Goal: Task Accomplishment & Management: Manage account settings

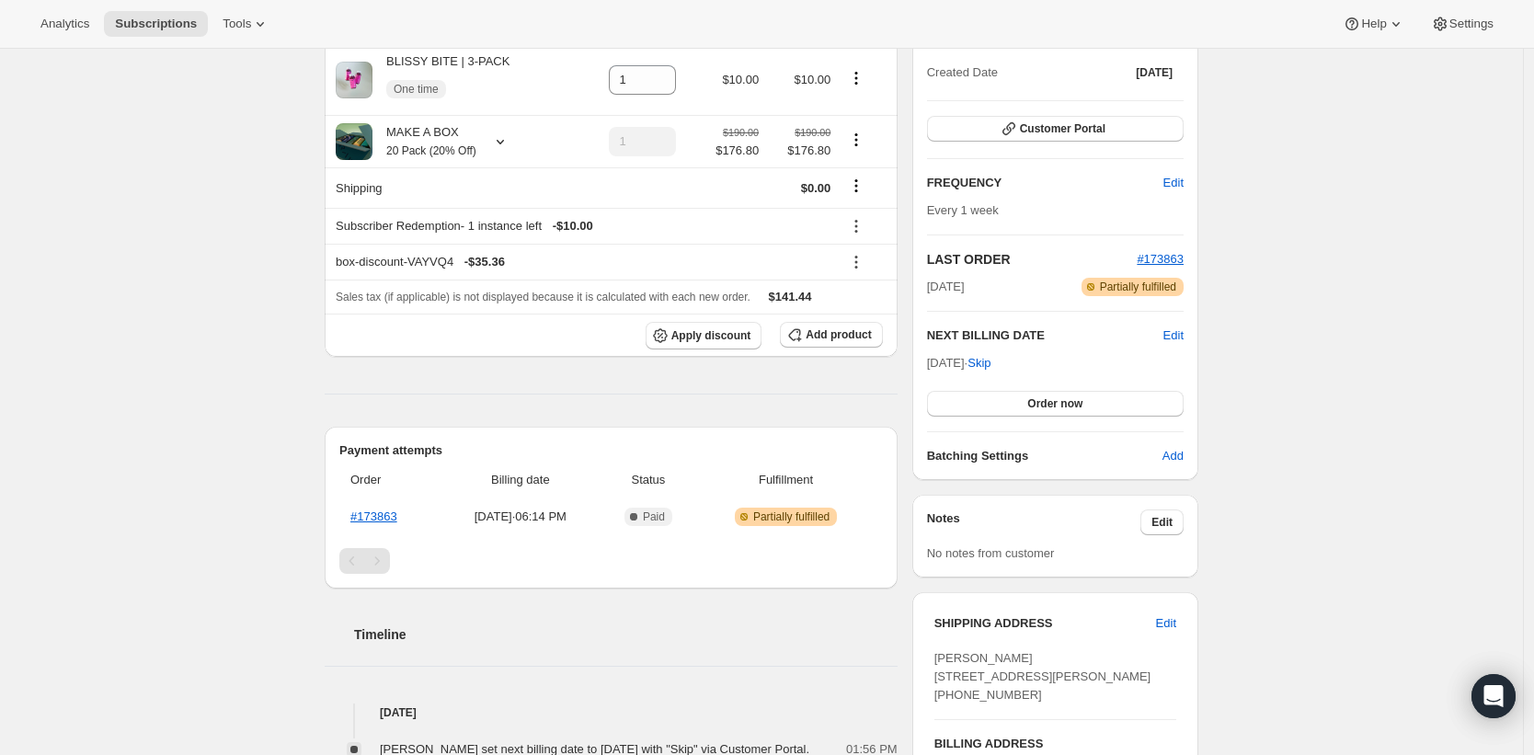
scroll to position [12, 0]
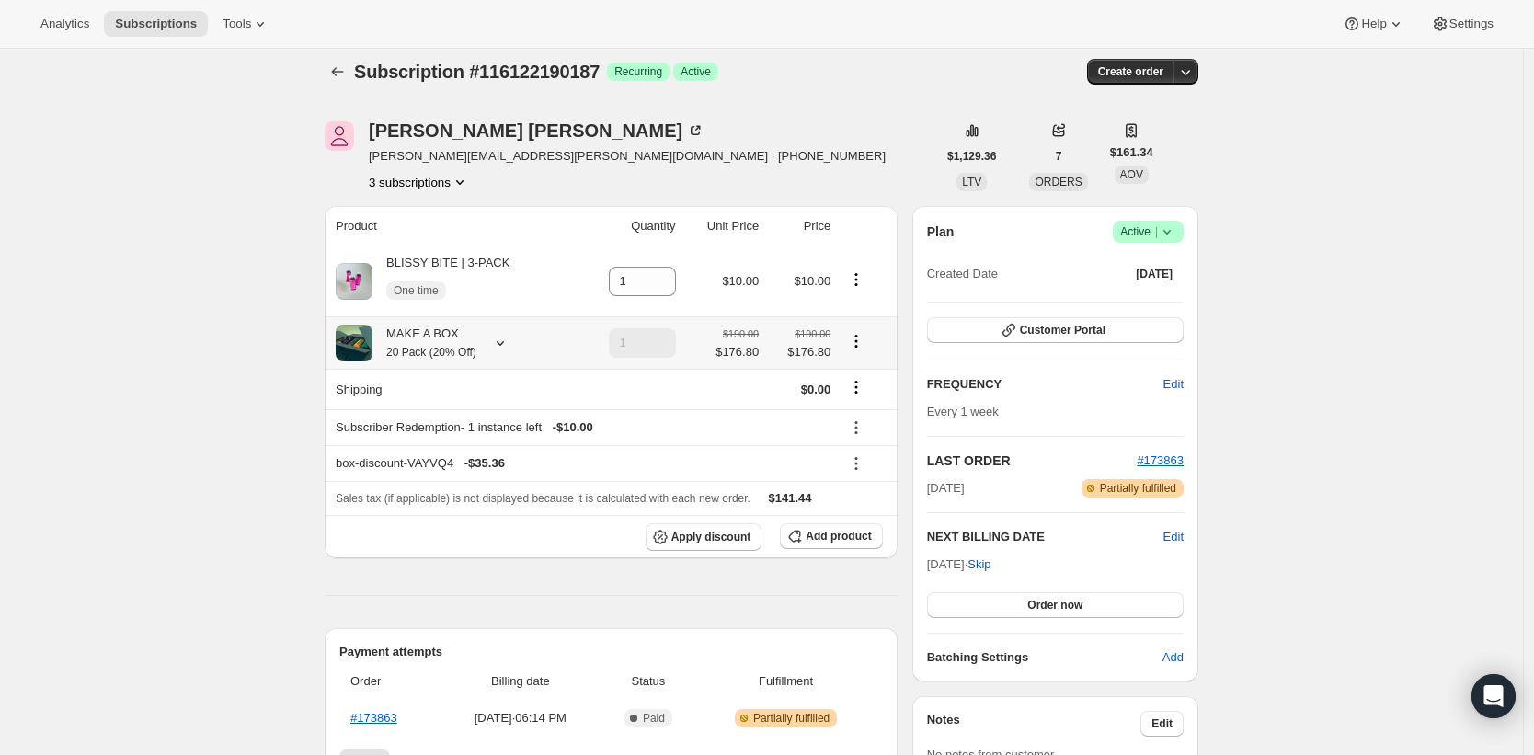
click at [505, 351] on icon at bounding box center [500, 343] width 18 height 18
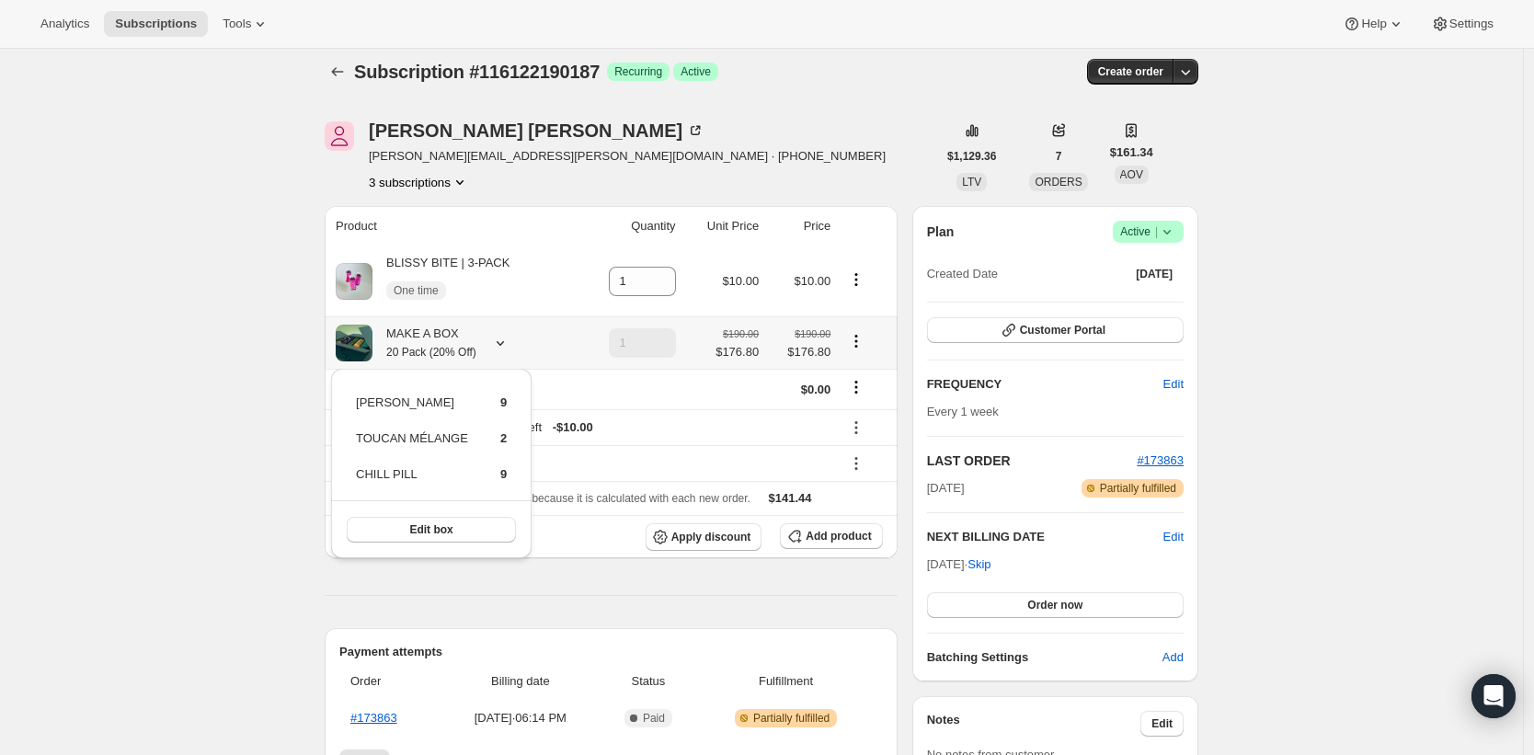
click at [442, 508] on div "Edit box" at bounding box center [431, 529] width 200 height 58
click at [440, 526] on span "Edit box" at bounding box center [430, 529] width 43 height 15
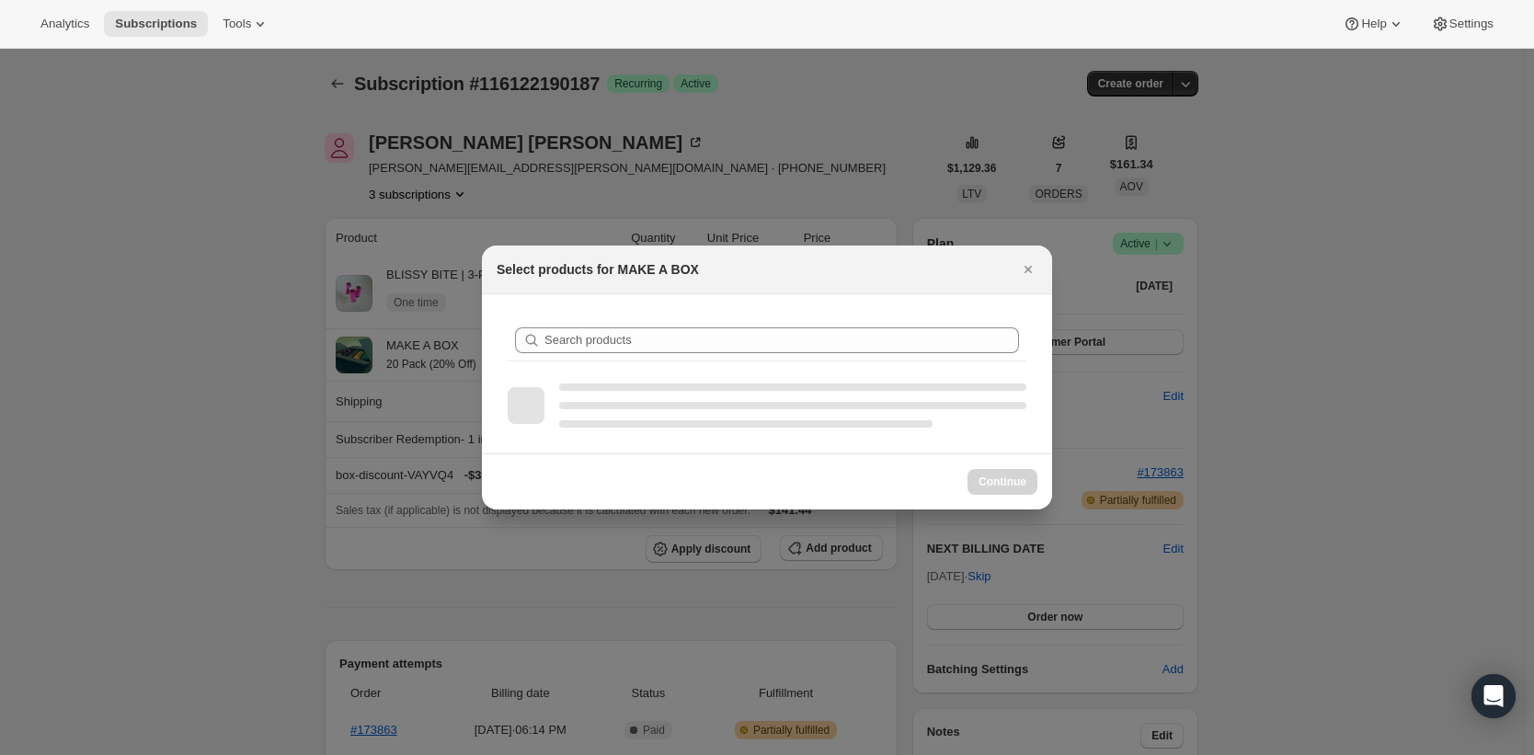
scroll to position [0, 0]
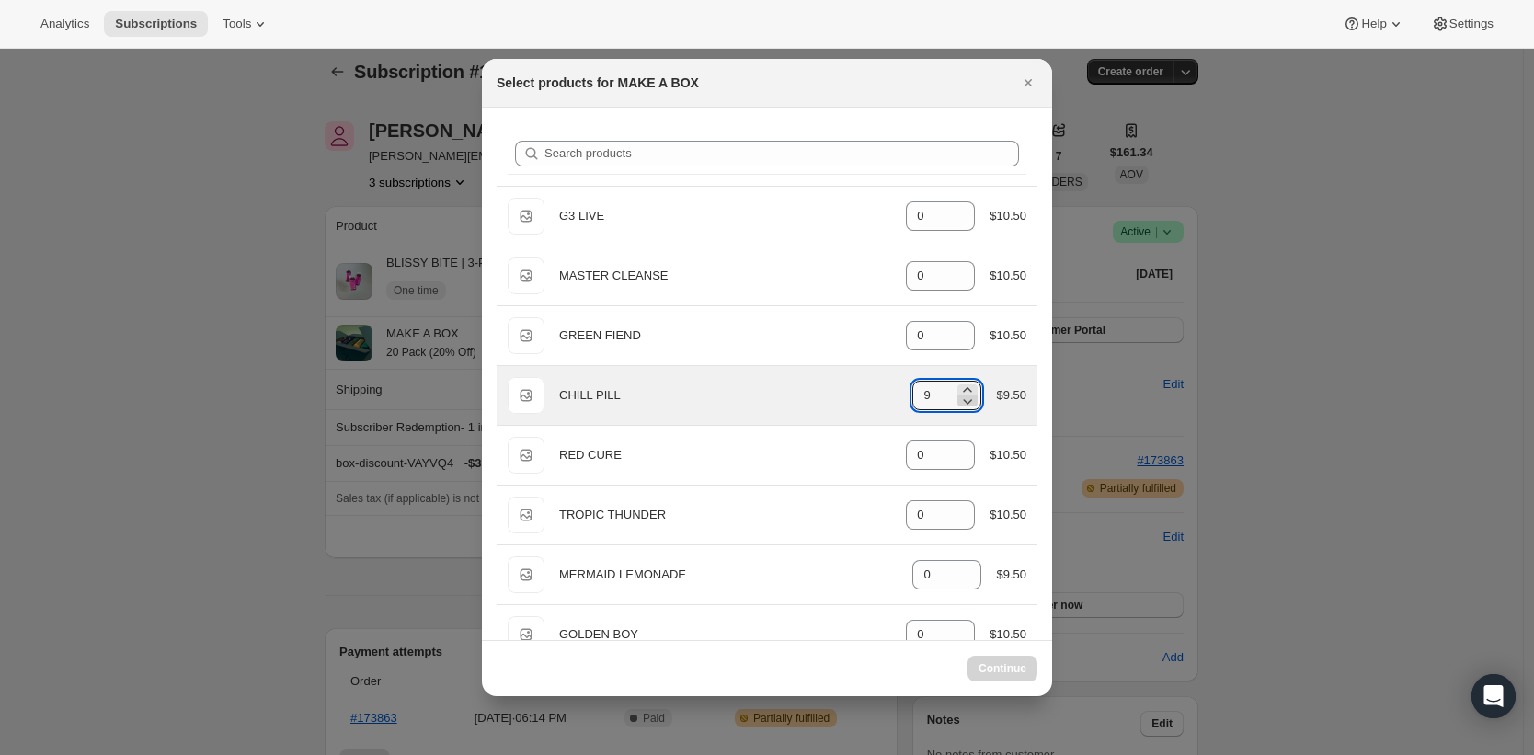
click at [958, 399] on icon ":rel:" at bounding box center [967, 401] width 18 height 18
click at [958, 397] on icon ":rel:" at bounding box center [967, 401] width 18 height 18
click at [958, 399] on icon ":rel:" at bounding box center [967, 401] width 18 height 18
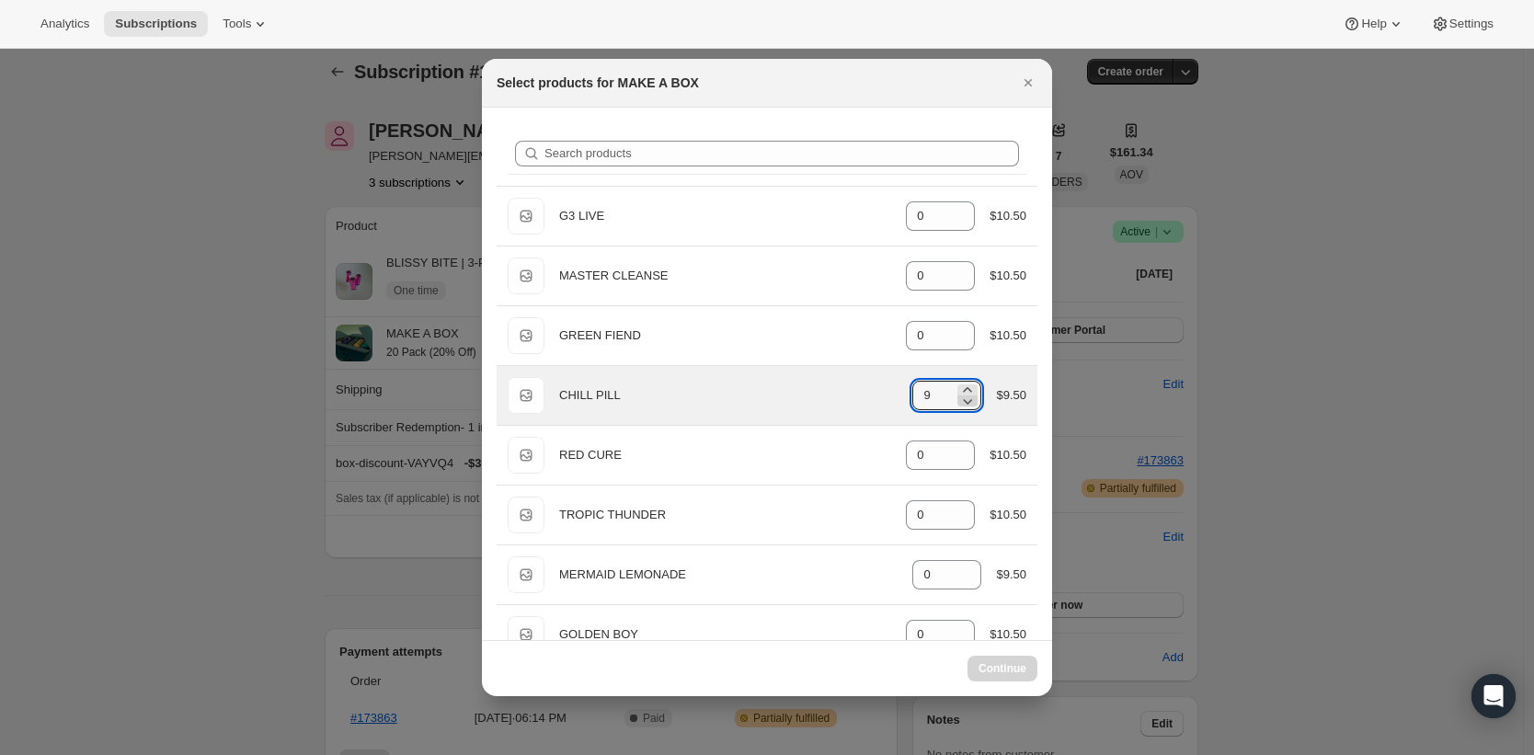
click at [958, 399] on icon ":rel:" at bounding box center [967, 401] width 18 height 18
type input "8"
select select "gid://shopify/ProductVariant/43388924625045"
click at [958, 396] on icon ":rel:" at bounding box center [967, 401] width 18 height 18
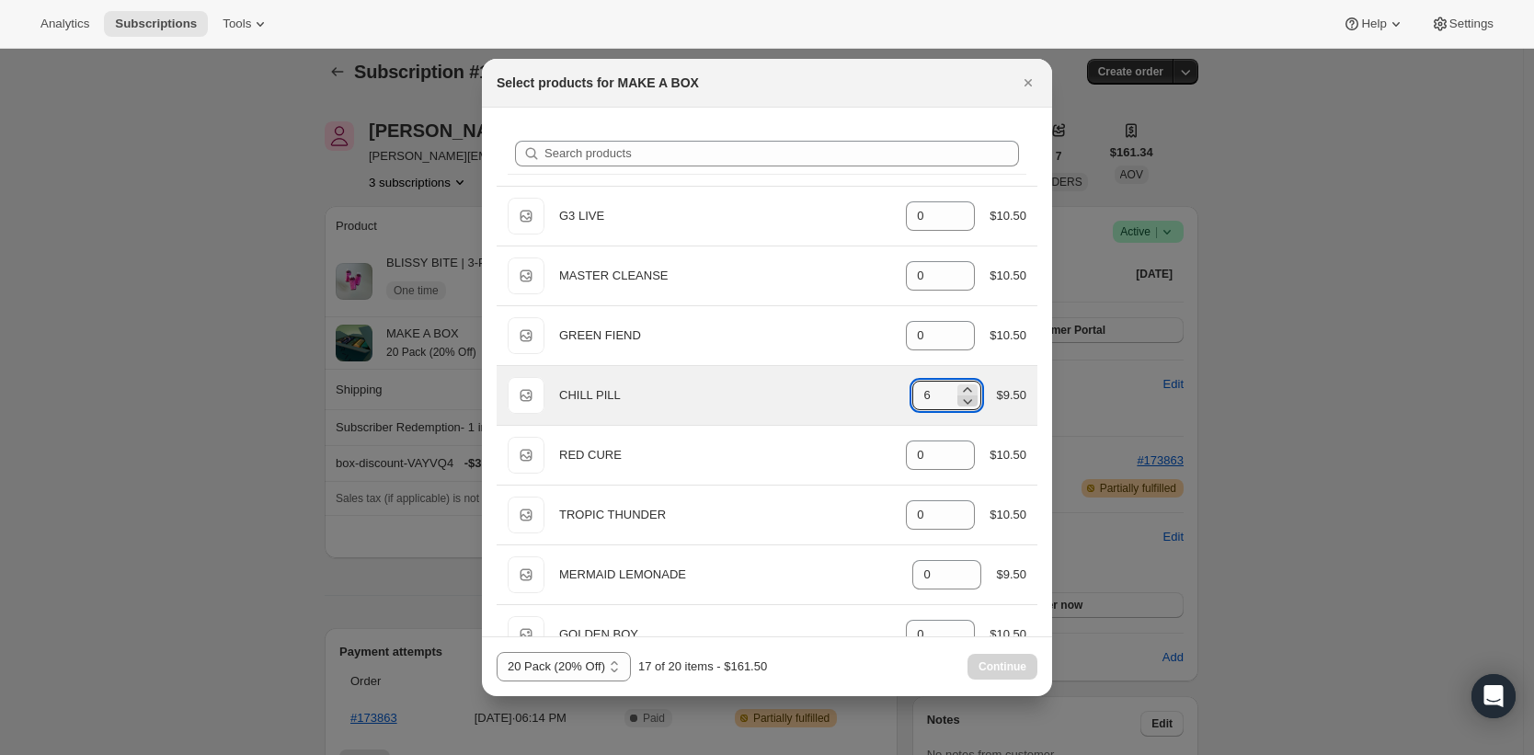
click at [958, 396] on icon ":rel:" at bounding box center [967, 401] width 18 height 18
type input "3"
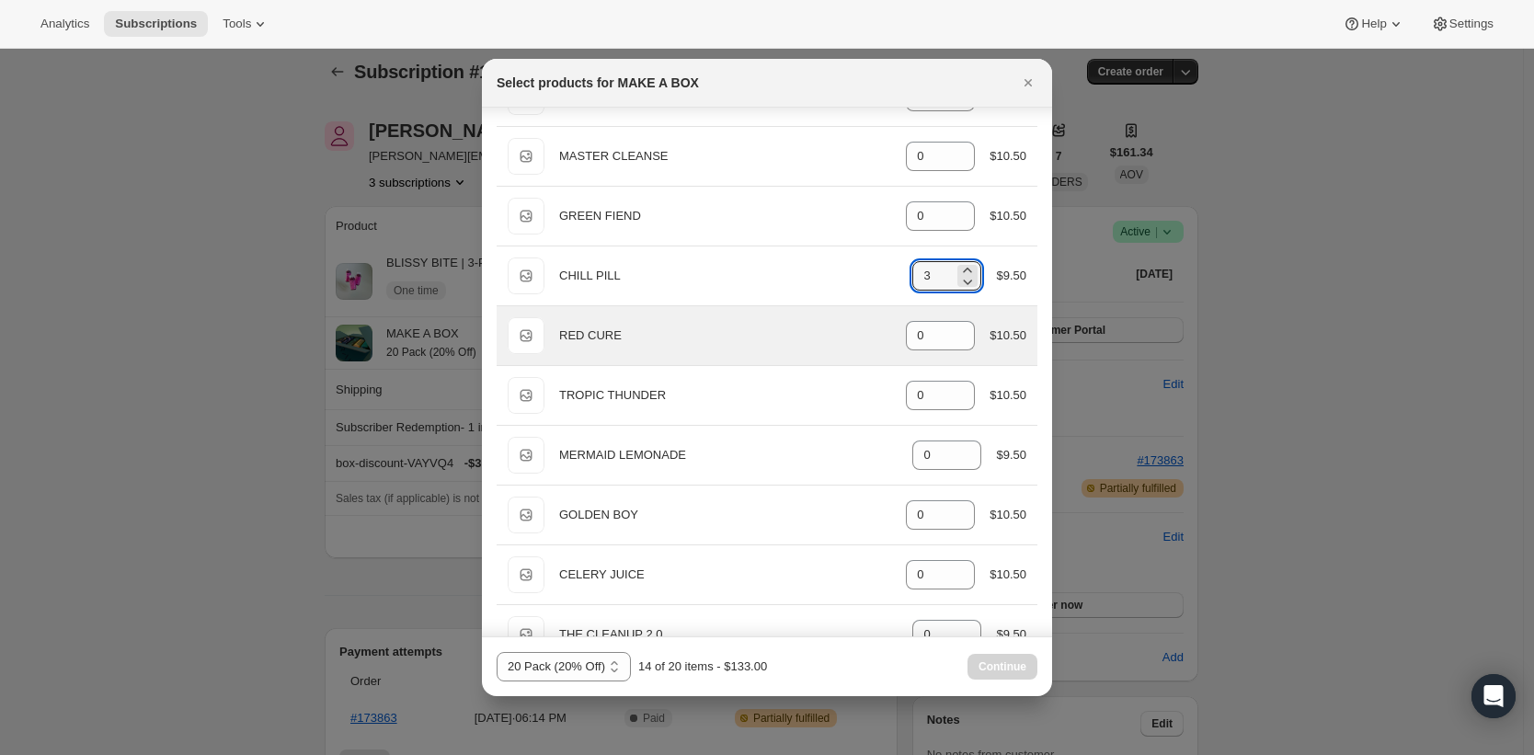
scroll to position [347, 0]
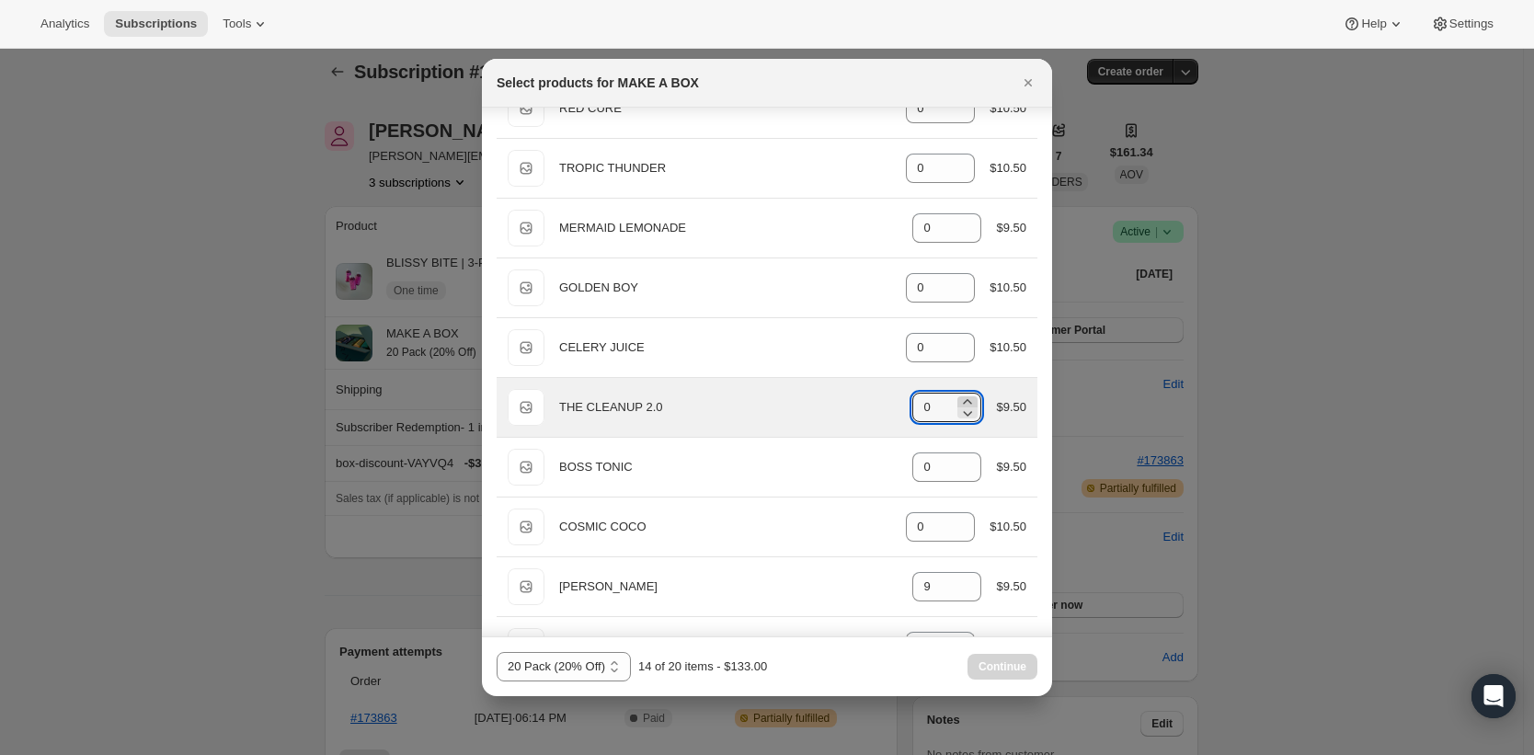
click at [958, 400] on icon ":rel:" at bounding box center [967, 402] width 18 height 18
type input "1"
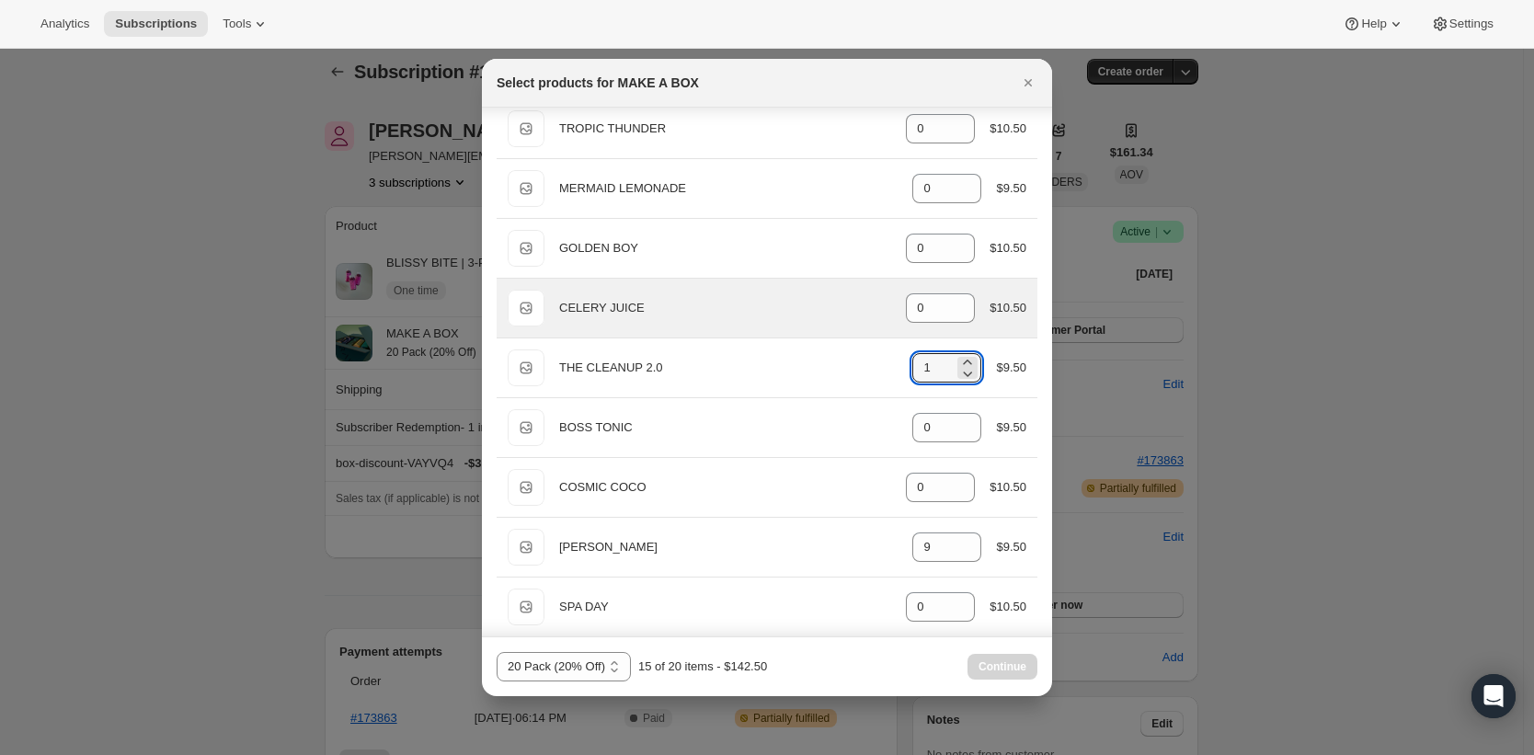
scroll to position [431, 0]
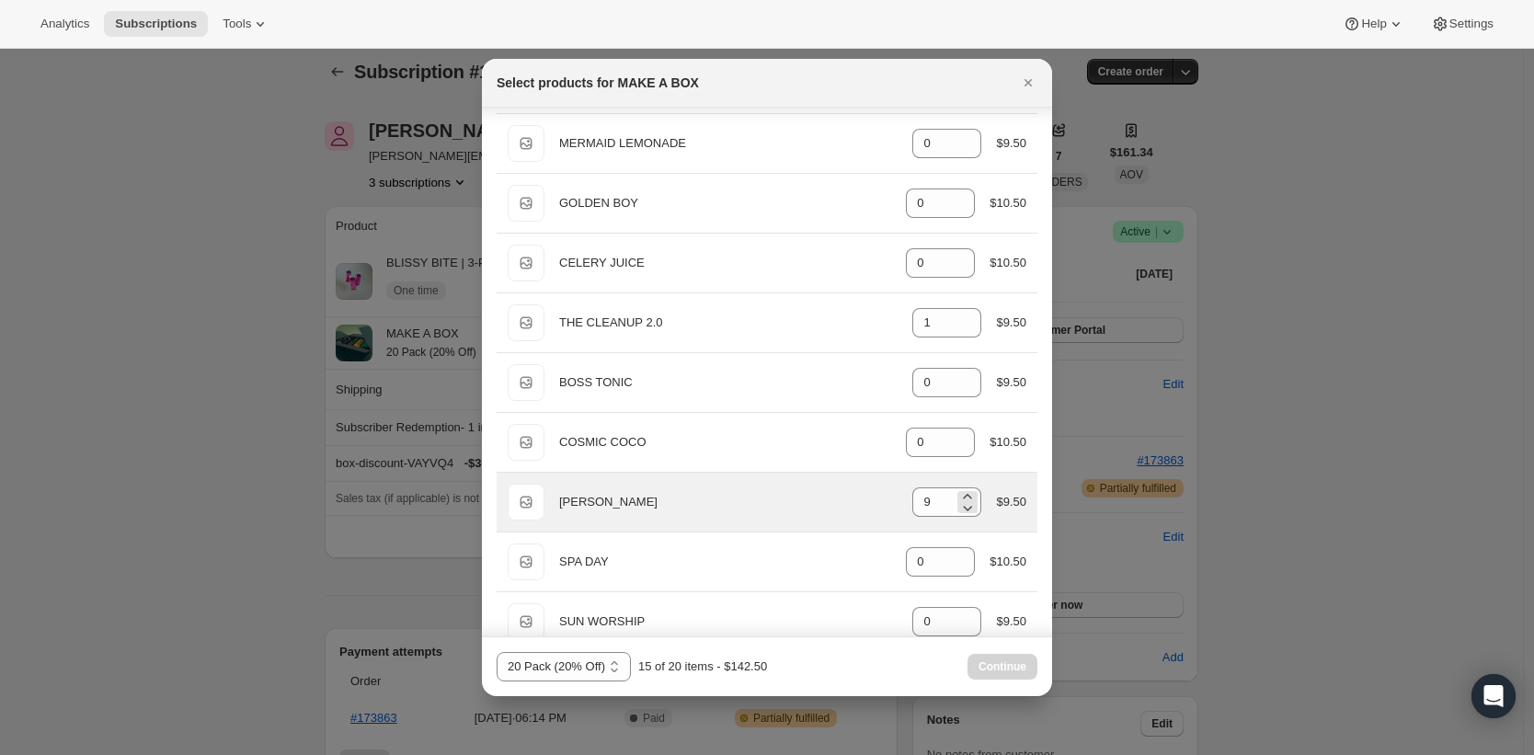
click at [967, 505] on div "9" at bounding box center [946, 501] width 69 height 29
drag, startPoint x: 930, startPoint y: 503, endPoint x: 809, endPoint y: 489, distance: 122.1
click at [809, 489] on div "Default Title BERRY BAE gid://shopify/ProductVariant/37763021635733 9 $9.50" at bounding box center [767, 502] width 519 height 37
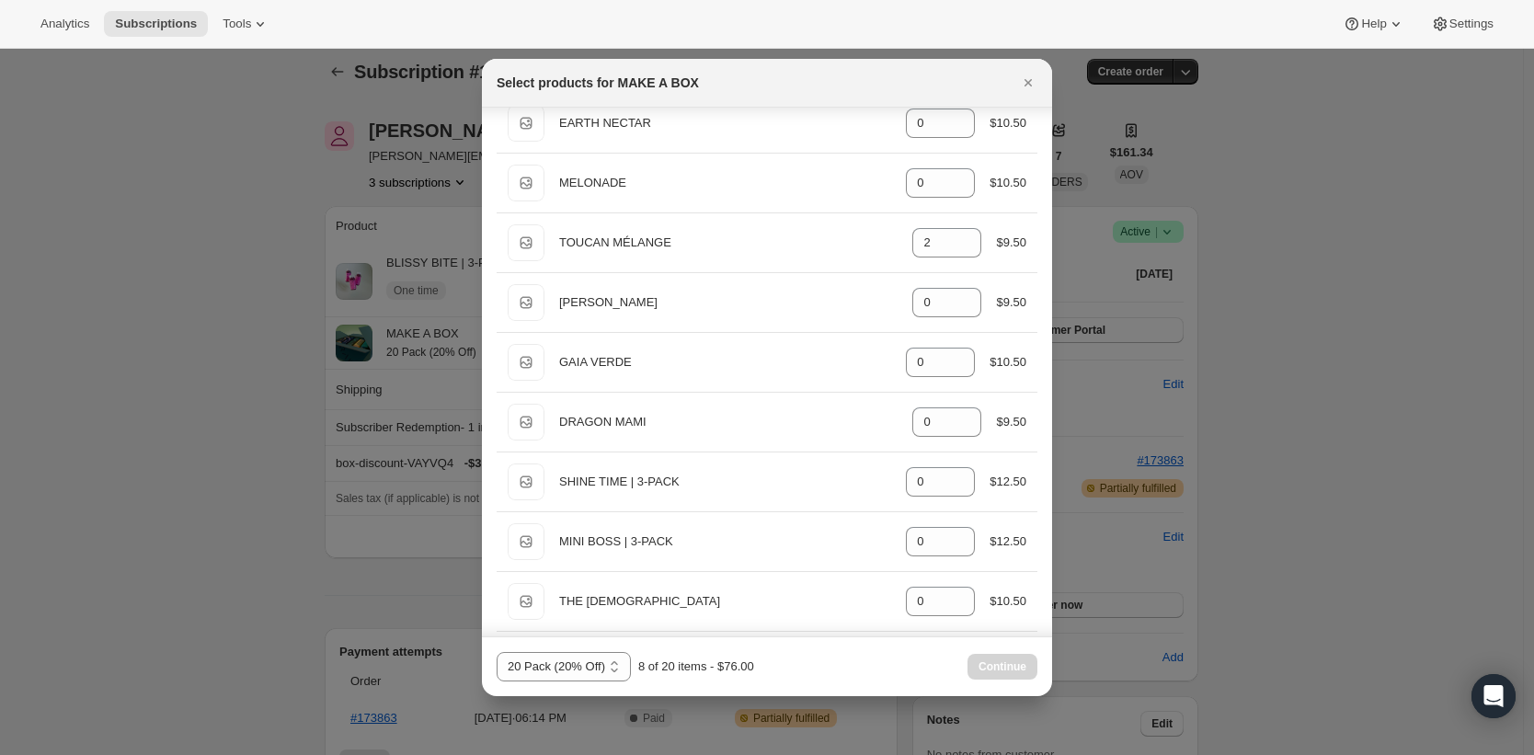
scroll to position [1070, 0]
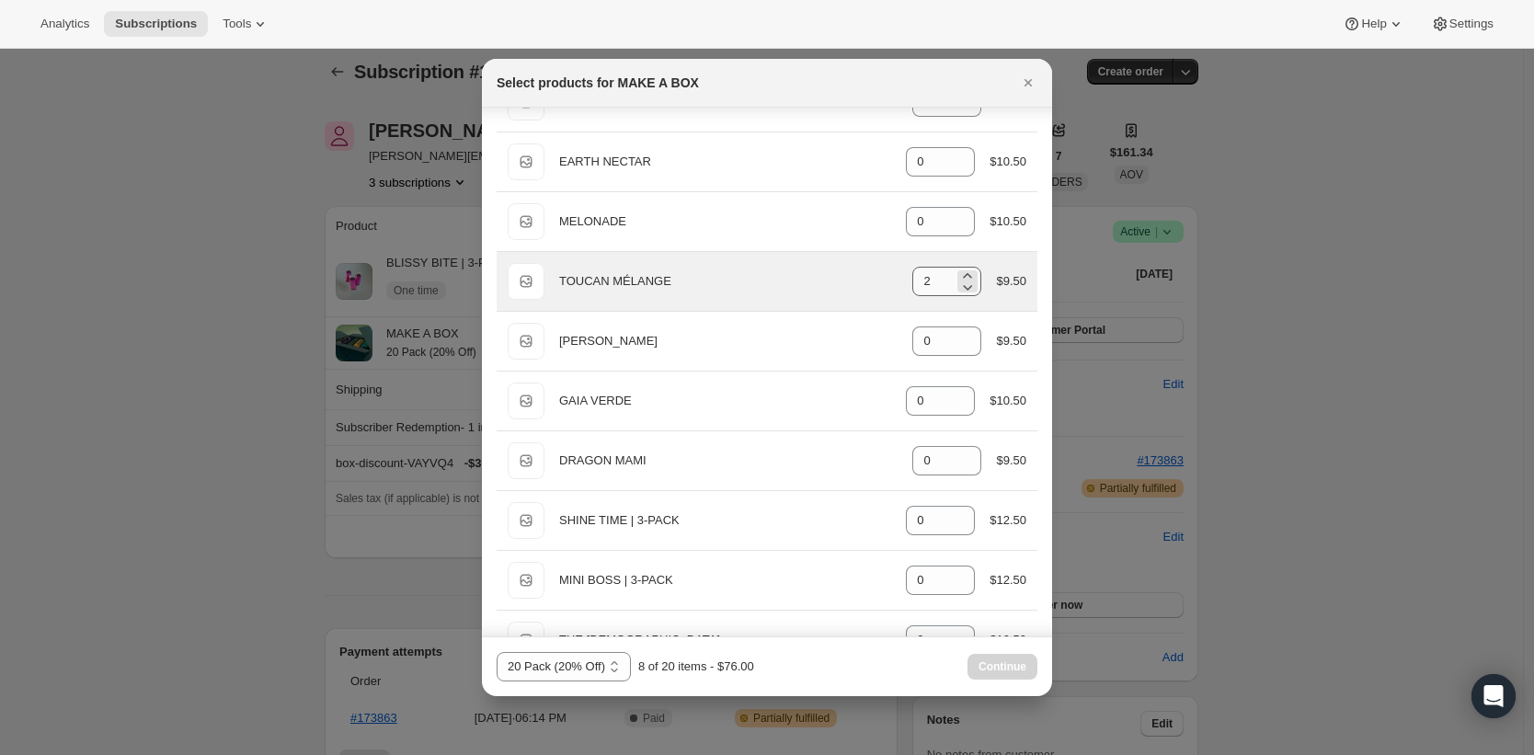
type input "2"
click at [933, 283] on input "2" at bounding box center [932, 281] width 41 height 29
drag, startPoint x: 933, startPoint y: 283, endPoint x: 893, endPoint y: 283, distance: 40.5
click at [893, 283] on div "Default Title TOUCAN MÉLANGE gid://shopify/ProductVariant/42654518640789 2 $9.50" at bounding box center [767, 281] width 519 height 37
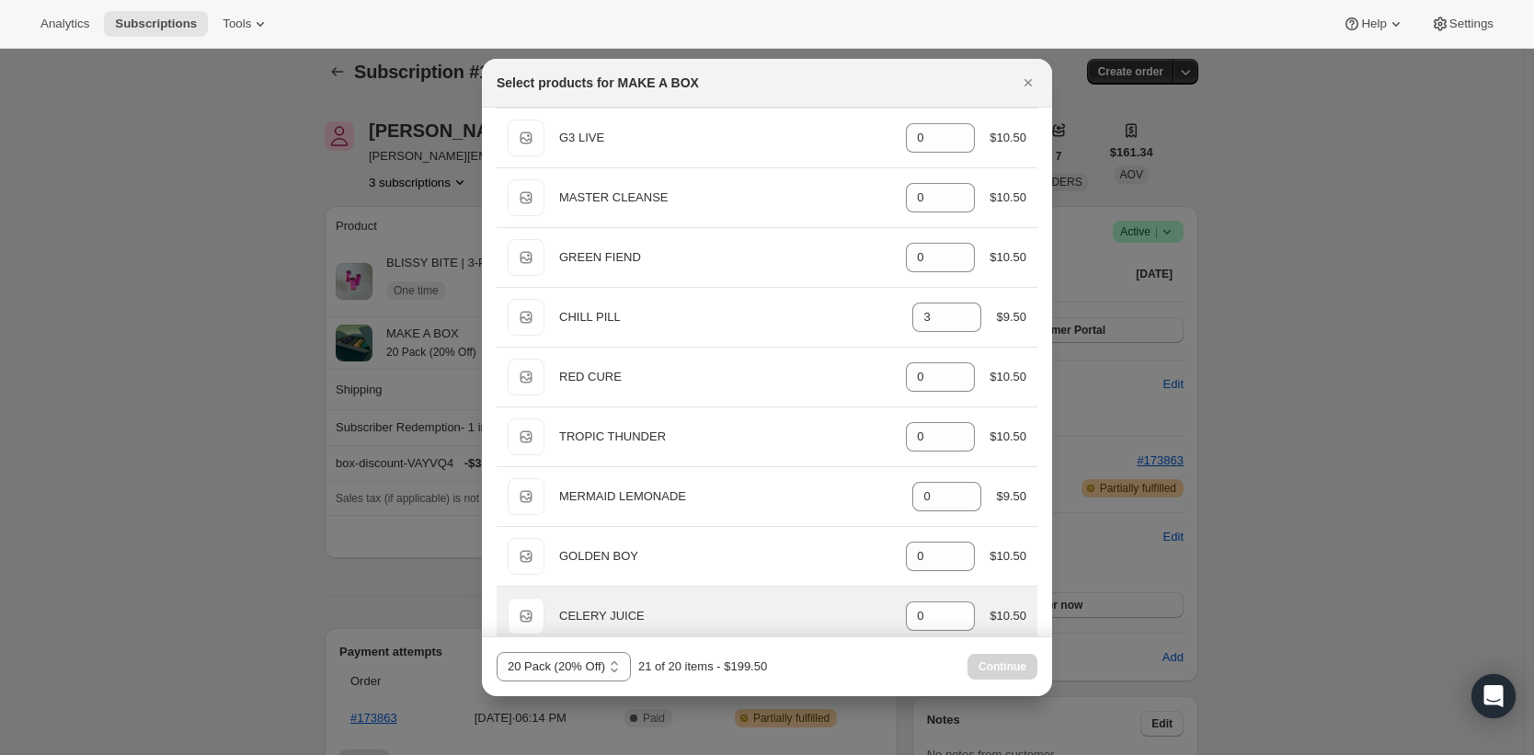
scroll to position [0, 0]
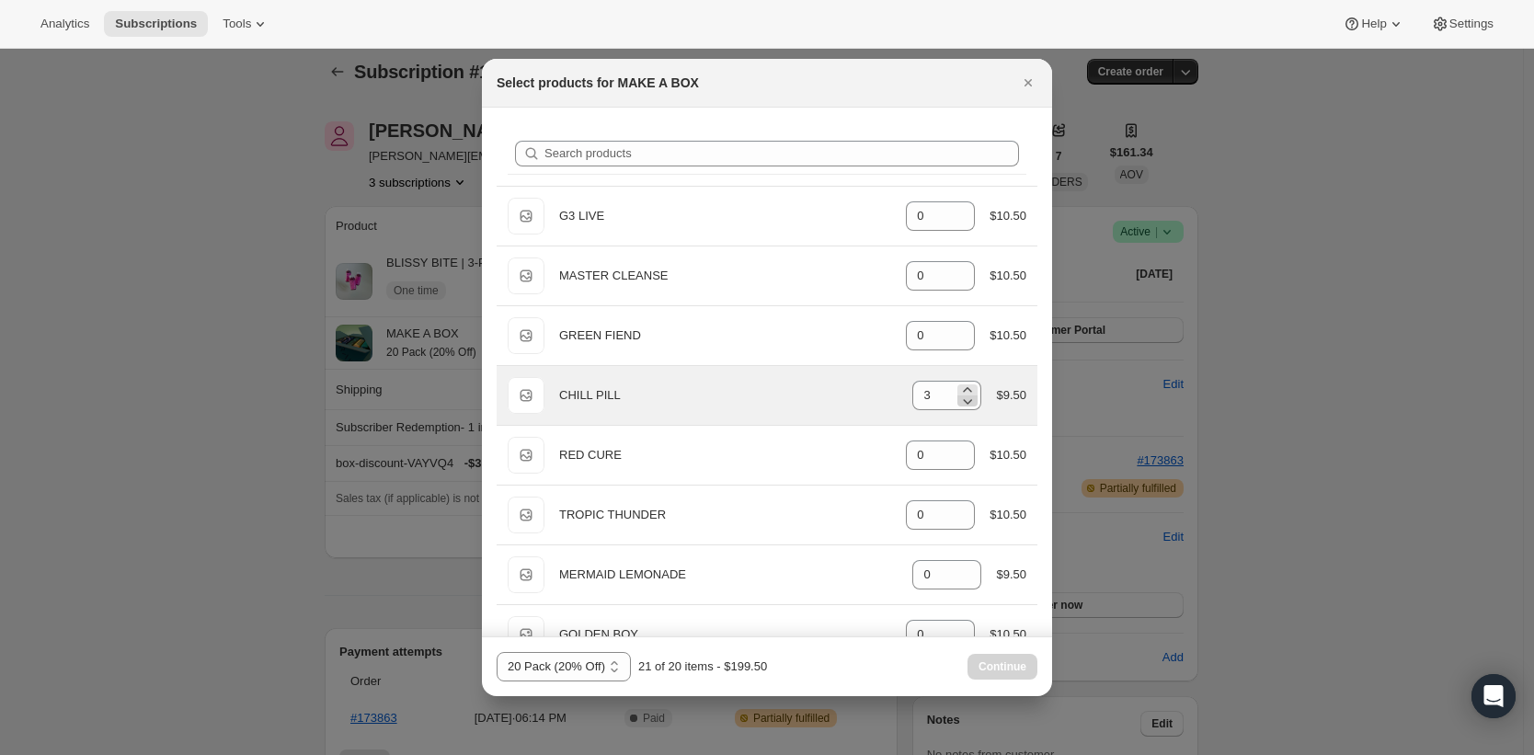
type input "15"
click at [958, 402] on icon ":rel:" at bounding box center [967, 401] width 18 height 18
type input "2"
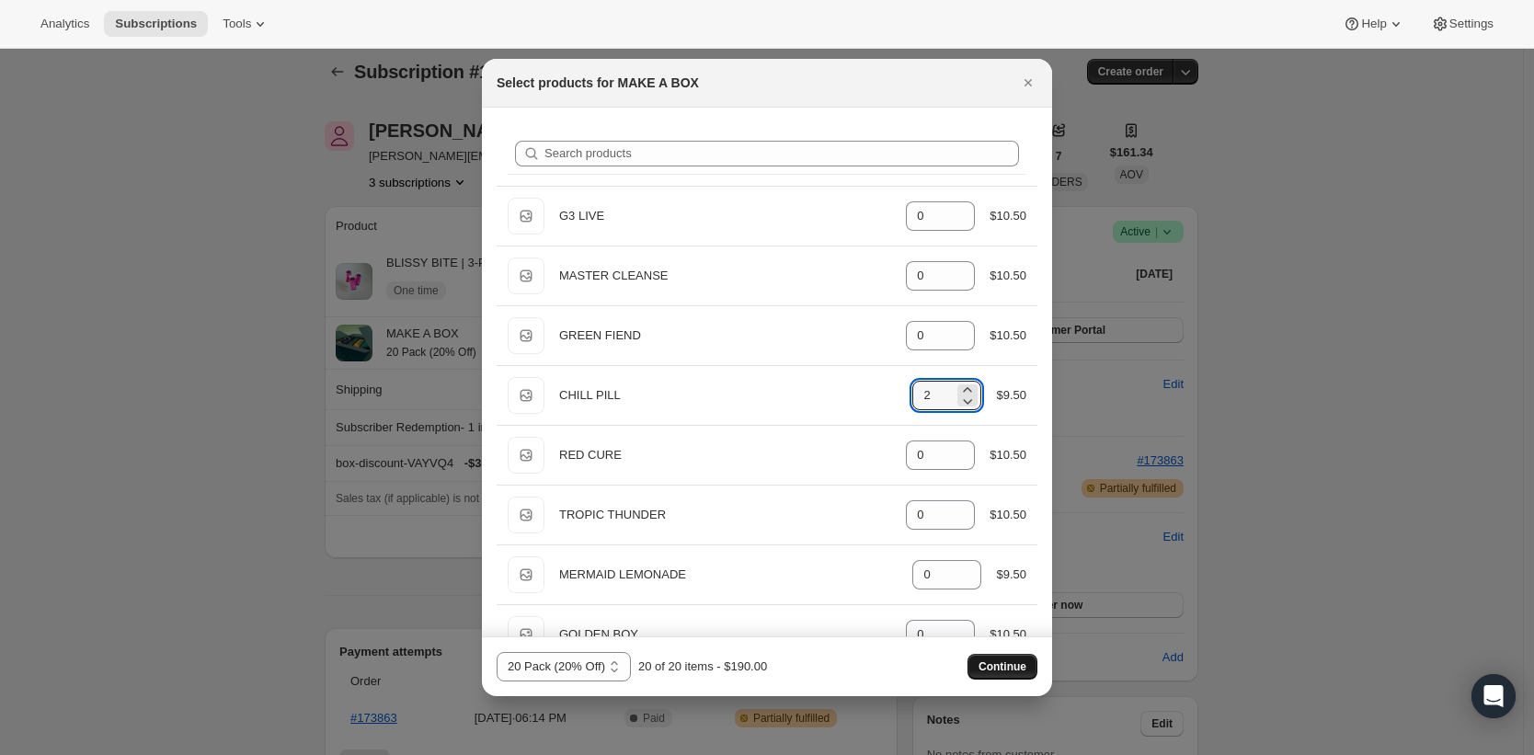
click at [983, 672] on span "Continue" at bounding box center [1002, 666] width 48 height 15
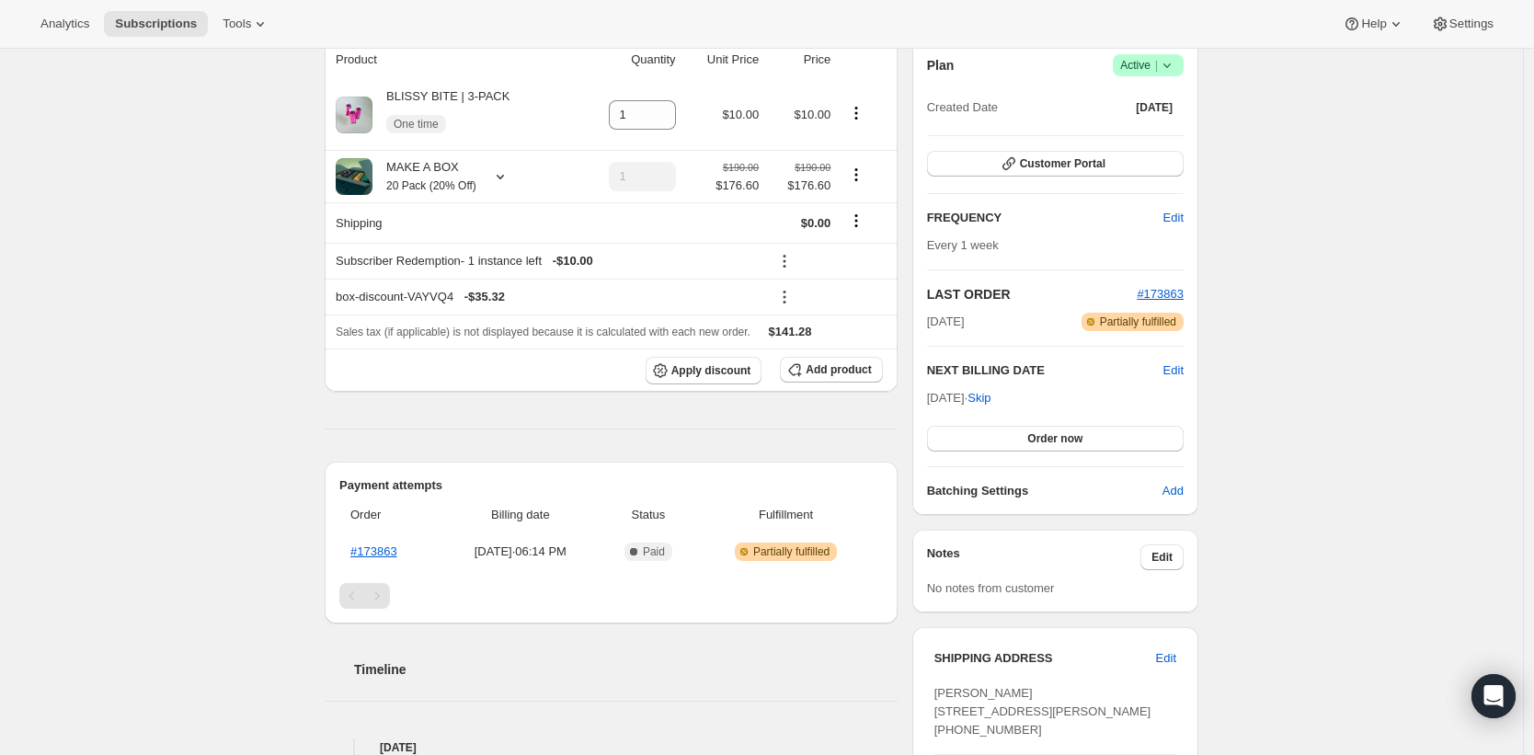
scroll to position [371, 0]
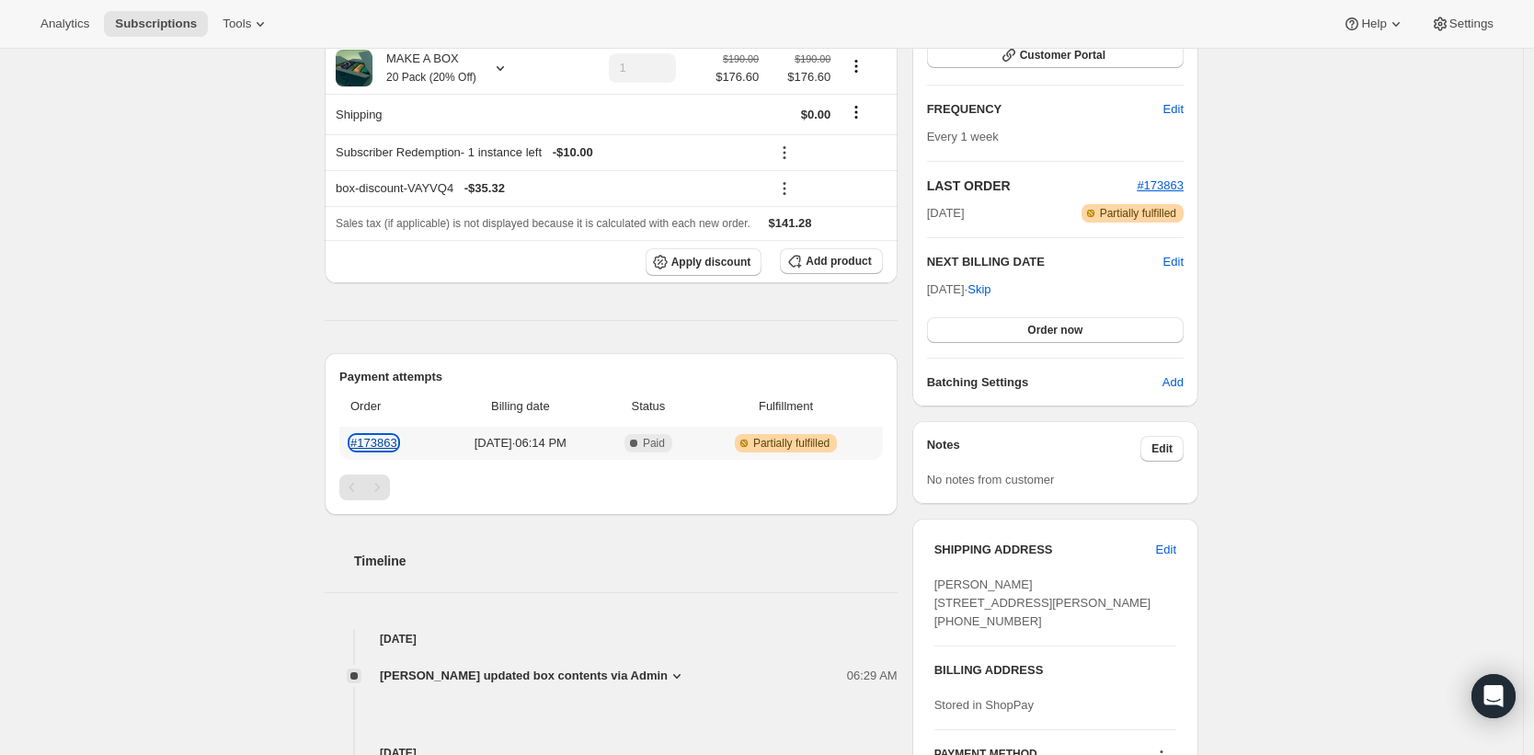
click at [361, 443] on link "#173863" at bounding box center [373, 443] width 47 height 14
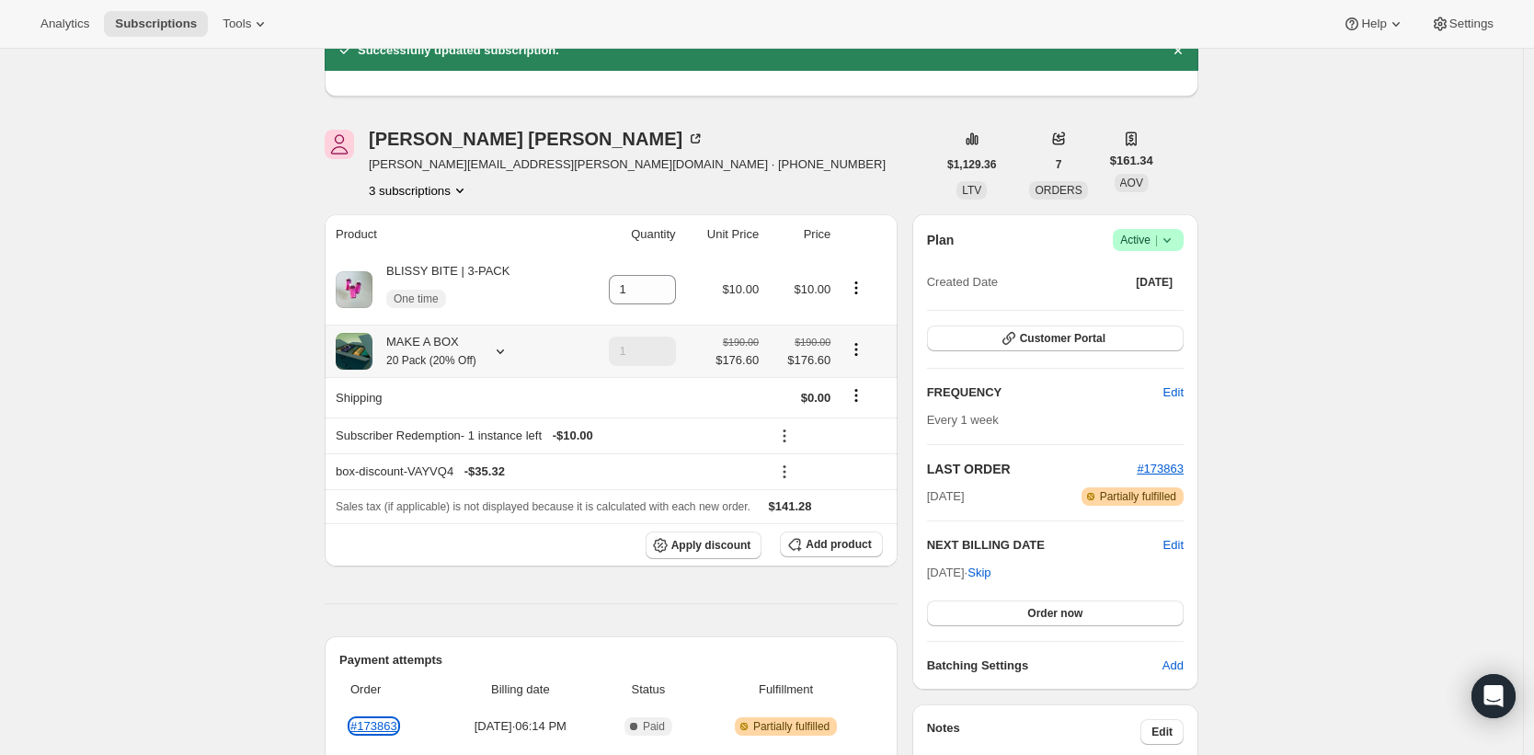
scroll to position [163, 0]
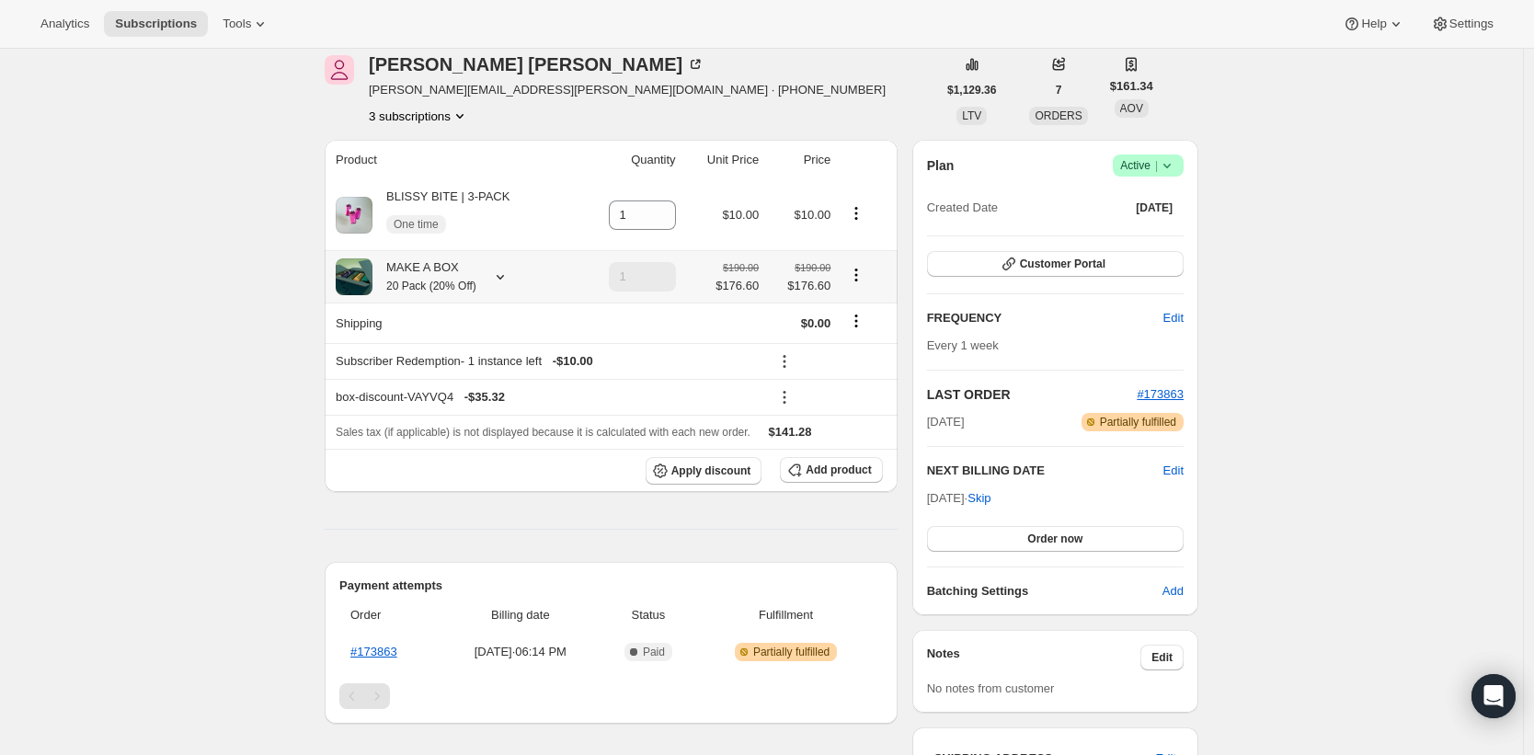
click at [856, 280] on icon "Product actions" at bounding box center [856, 275] width 18 height 18
